Goal: Task Accomplishment & Management: Manage account settings

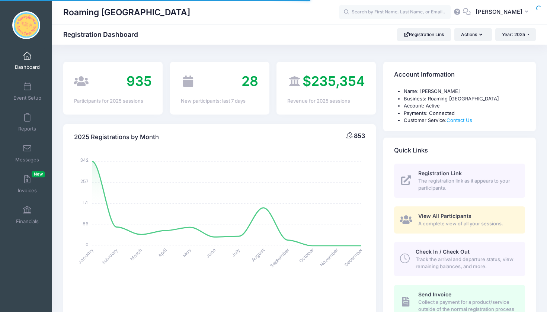
select select
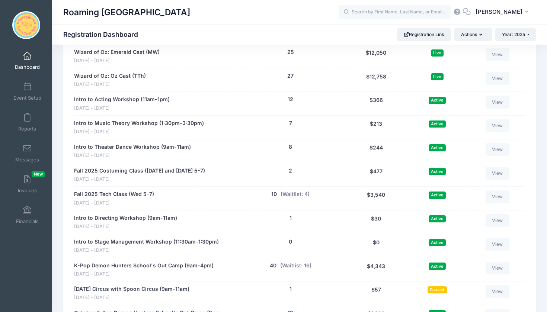
scroll to position [1453, 0]
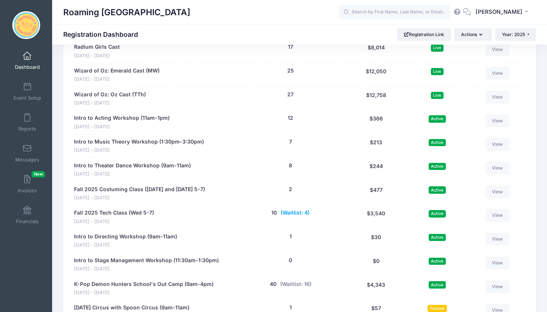
click at [296, 209] on button "(Waitlist: 4)" at bounding box center [295, 213] width 29 height 8
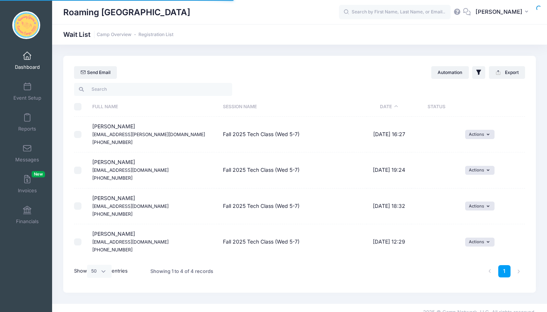
select select "50"
click at [492, 134] on button "Actions" at bounding box center [479, 134] width 29 height 9
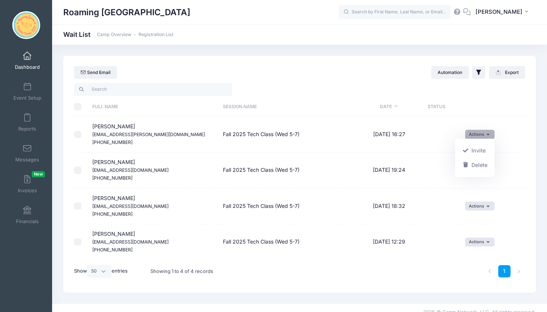
click at [491, 103] on th ": activate to sort column ascending" at bounding box center [493, 107] width 64 height 20
click at [118, 35] on link "Camp Overview" at bounding box center [114, 35] width 35 height 6
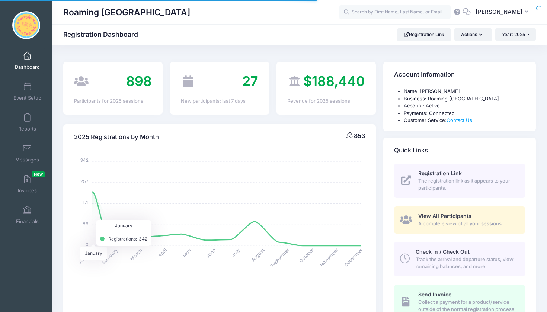
select select
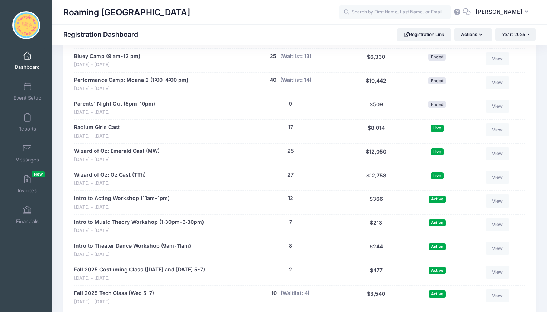
scroll to position [1375, 0]
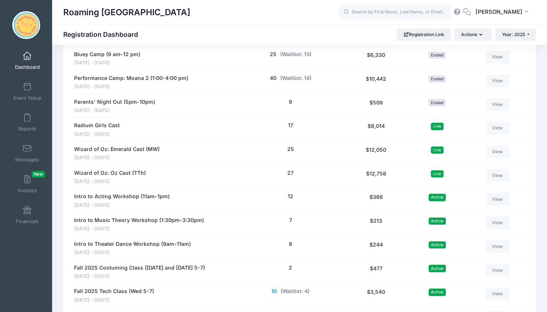
click at [274, 288] on button "10" at bounding box center [274, 292] width 6 height 8
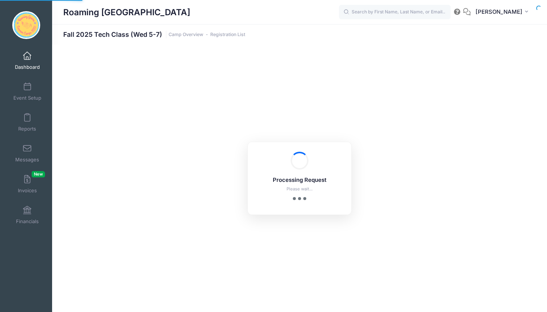
select select "10"
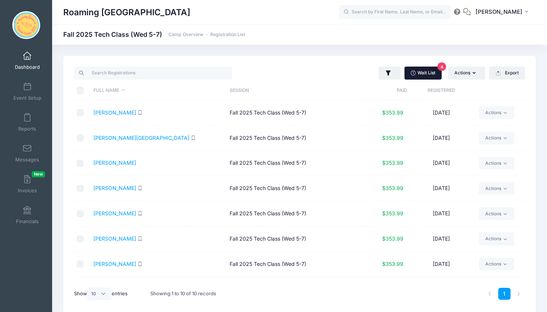
click at [423, 76] on link "Wait List 4" at bounding box center [422, 73] width 37 height 13
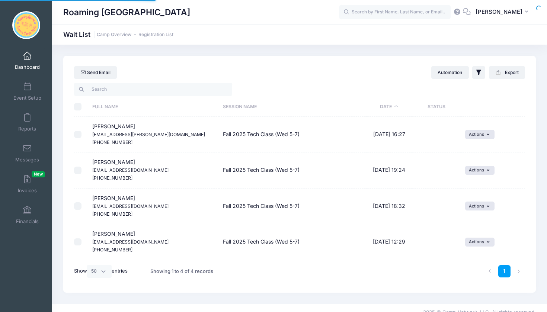
select select "50"
click at [487, 135] on icon "button" at bounding box center [490, 135] width 6 height 0
click at [478, 163] on link "Delete" at bounding box center [474, 165] width 32 height 14
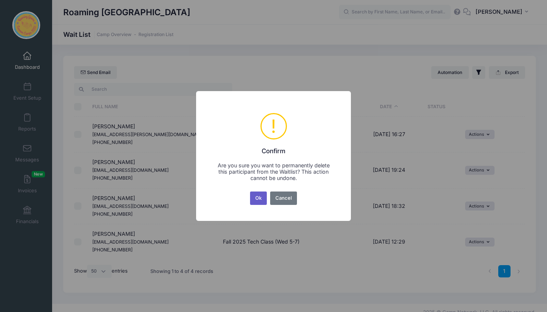
click at [258, 201] on button "Ok" at bounding box center [258, 198] width 17 height 13
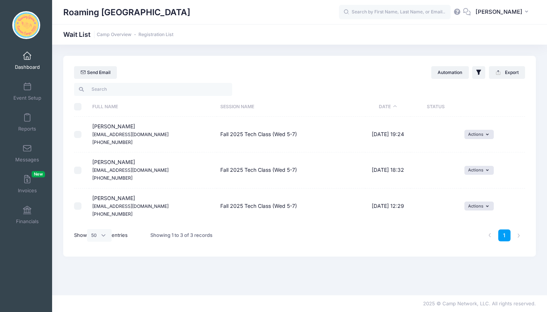
click at [27, 55] on span at bounding box center [27, 56] width 0 height 8
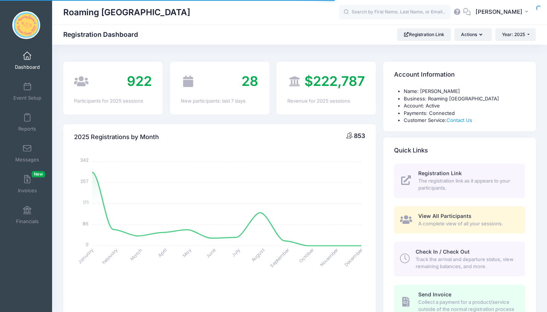
select select
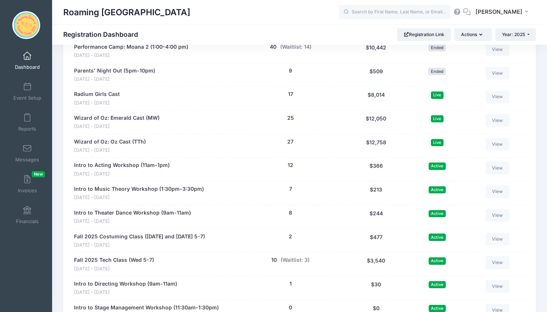
scroll to position [1413, 0]
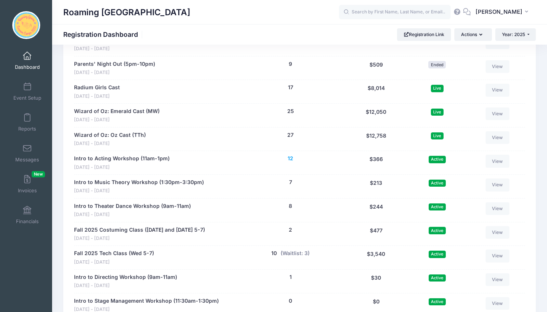
click at [289, 155] on button "12" at bounding box center [291, 159] width 6 height 8
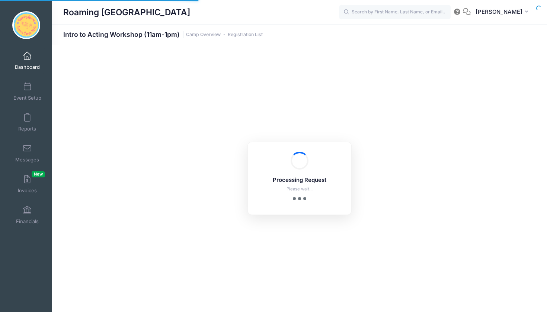
select select "10"
